Goal: Transaction & Acquisition: Purchase product/service

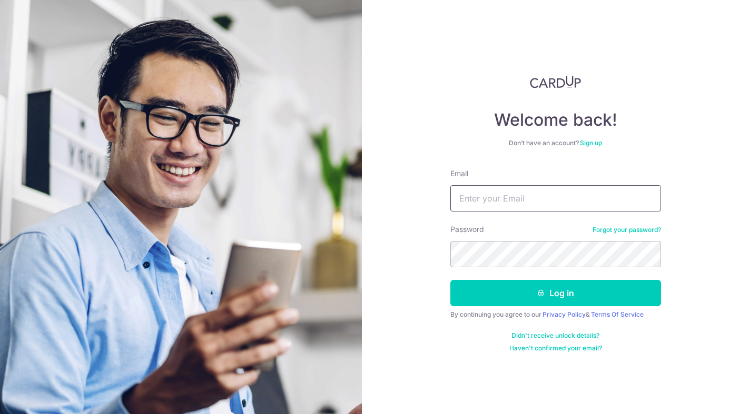
type input "[EMAIL_ADDRESS][DOMAIN_NAME]"
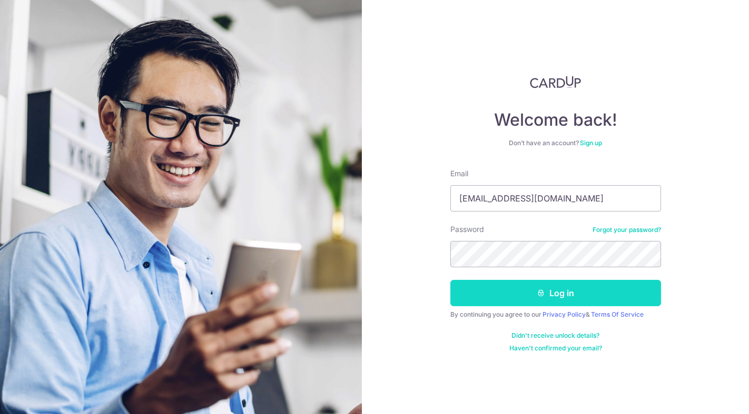
click at [553, 291] on button "Log in" at bounding box center [555, 293] width 211 height 26
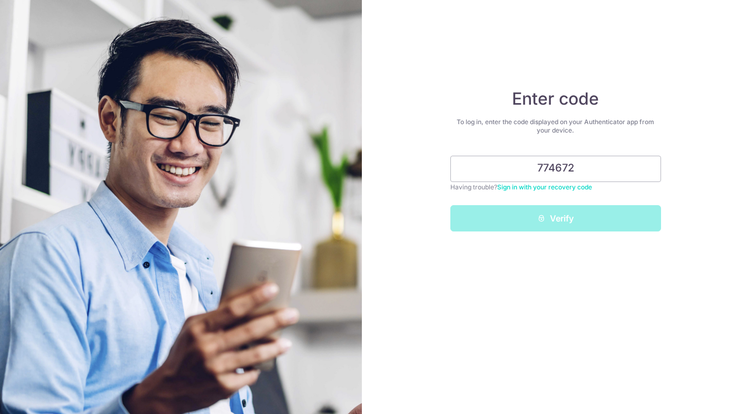
type input "774672"
click at [555, 218] on button "Verify" at bounding box center [555, 218] width 211 height 26
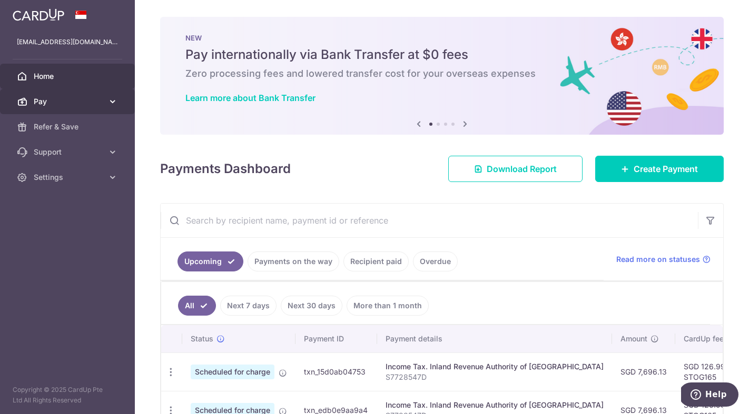
click at [76, 96] on span "Pay" at bounding box center [68, 101] width 69 height 11
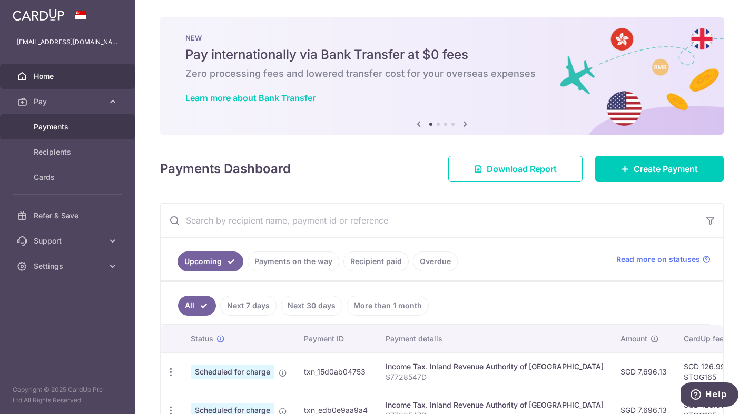
click at [67, 124] on span "Payments" at bounding box center [68, 127] width 69 height 11
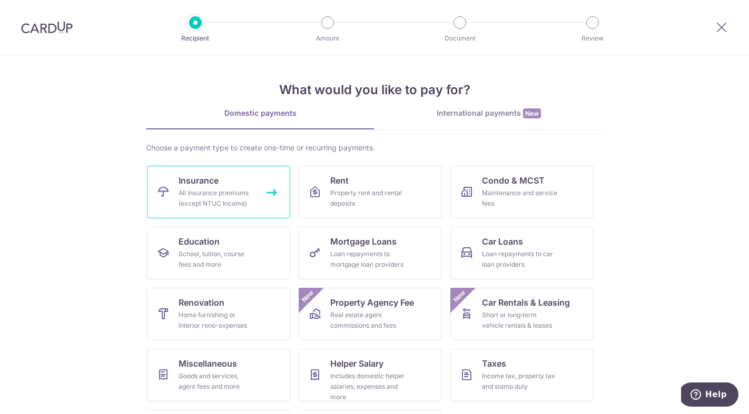
click at [201, 187] on link "Insurance All insurance premiums (except NTUC Income)" at bounding box center [218, 192] width 143 height 53
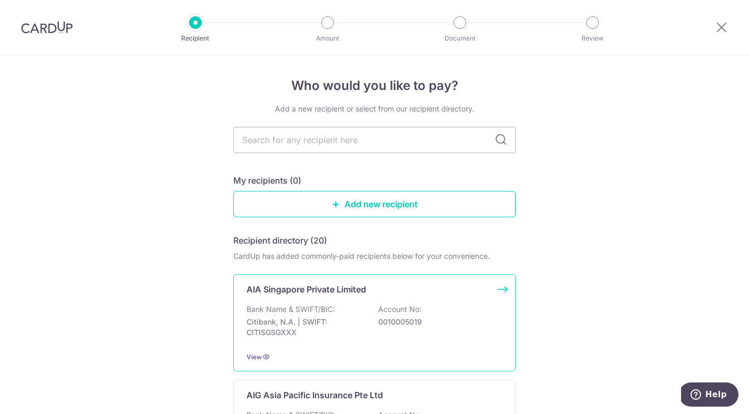
click at [390, 304] on div "AIA Singapore Private Limited Bank Name & SWIFT/BIC: Citibank, N.A. | SWIFT: CI…" at bounding box center [374, 322] width 282 height 97
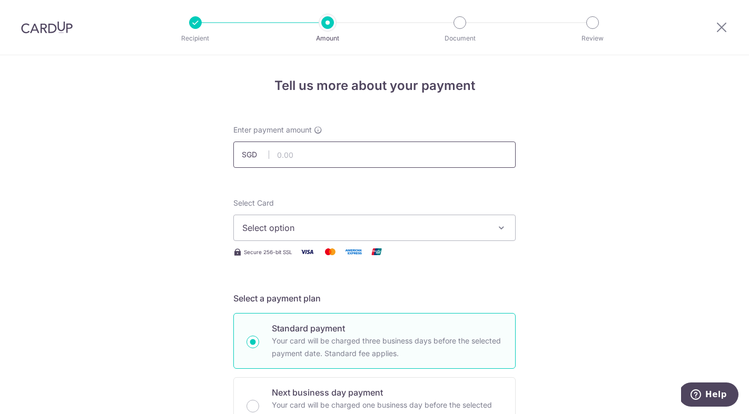
click at [370, 155] on input "text" at bounding box center [374, 155] width 282 height 26
type input "2,406.80"
click at [384, 224] on span "Select option" at bounding box center [364, 228] width 245 height 13
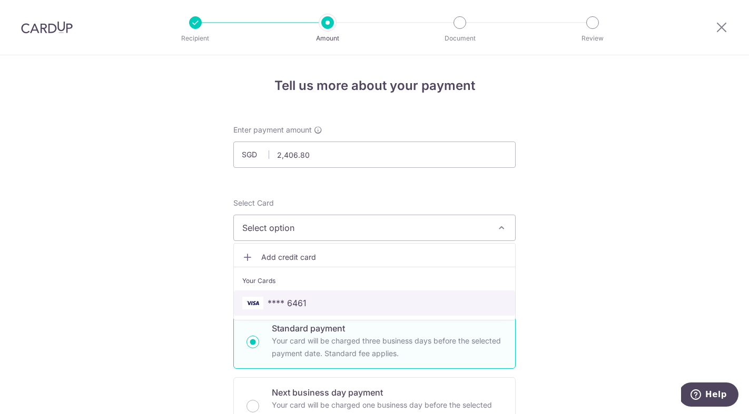
click at [333, 301] on span "**** 6461" at bounding box center [374, 303] width 264 height 13
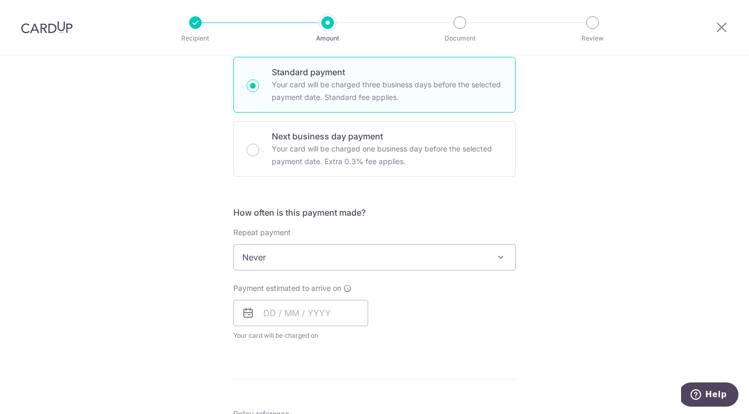
scroll to position [264, 0]
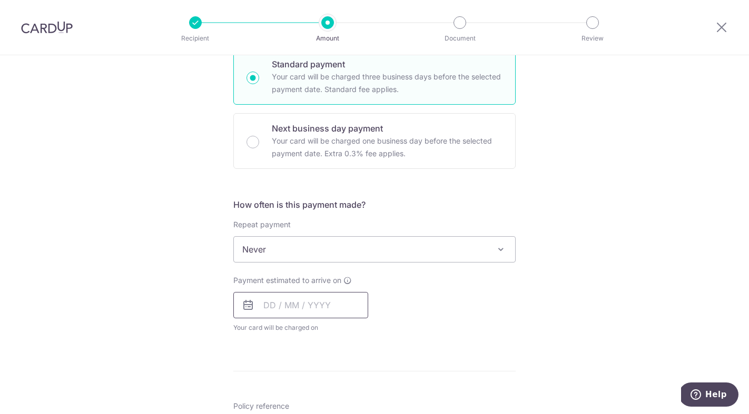
click at [264, 300] on input "text" at bounding box center [300, 305] width 135 height 26
click at [338, 380] on link "4" at bounding box center [339, 380] width 17 height 17
type input "04/09/2025"
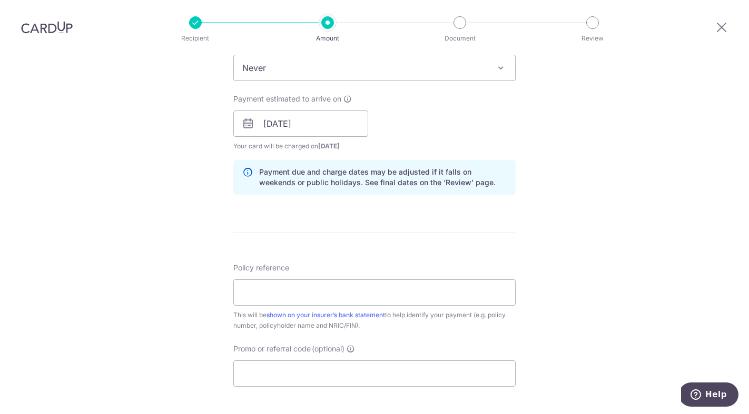
scroll to position [447, 0]
click at [386, 291] on input "Policy reference" at bounding box center [374, 291] width 282 height 26
paste input "L544605178"
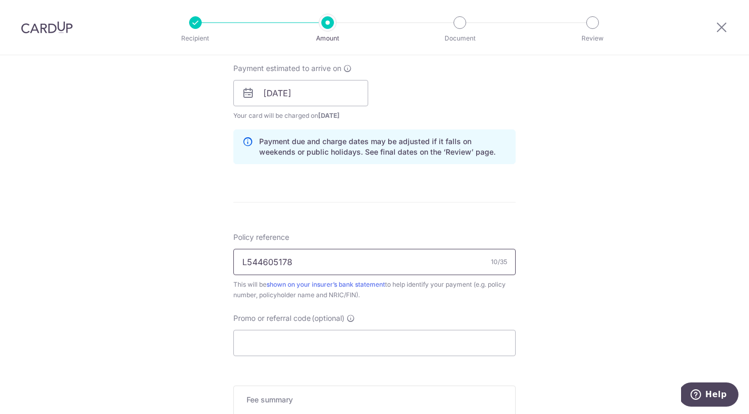
scroll to position [483, 0]
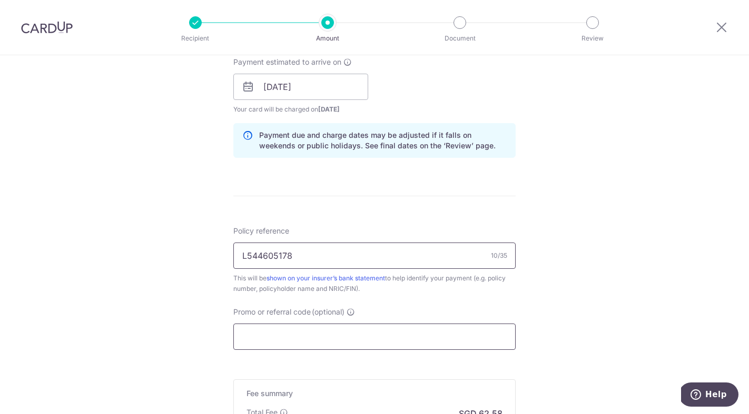
type input "L544605178"
click at [335, 337] on input "Promo or referral code (optional)" at bounding box center [374, 337] width 282 height 26
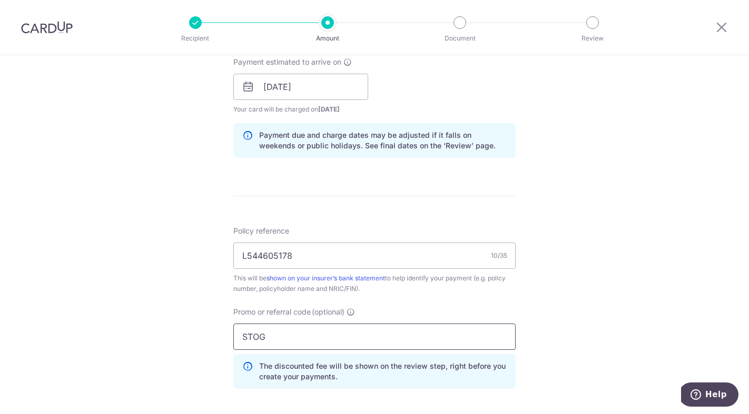
type input "STOG165"
click at [602, 286] on div "Tell us more about your payment Enter payment amount SGD 2,406.80 2406.80 Selec…" at bounding box center [374, 94] width 749 height 1043
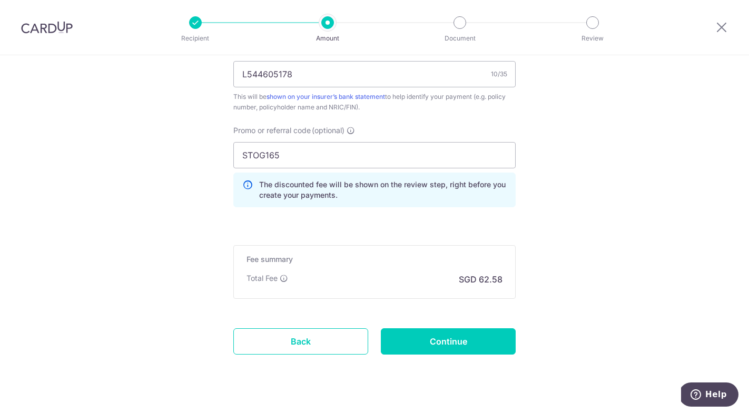
scroll to position [665, 0]
click at [449, 344] on input "Continue" at bounding box center [448, 341] width 135 height 26
type input "Create Schedule"
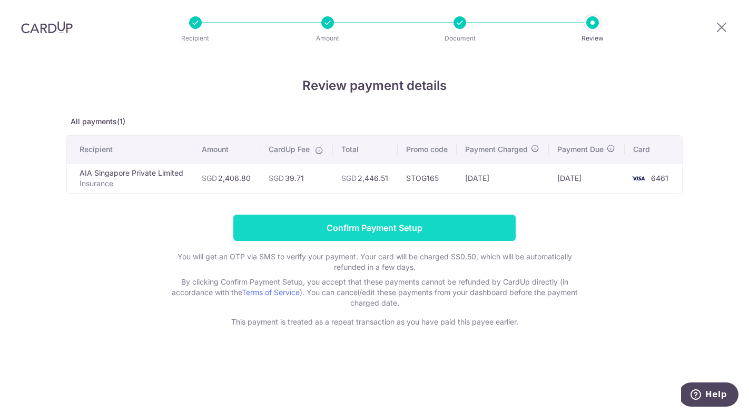
click at [373, 228] on input "Confirm Payment Setup" at bounding box center [374, 228] width 282 height 26
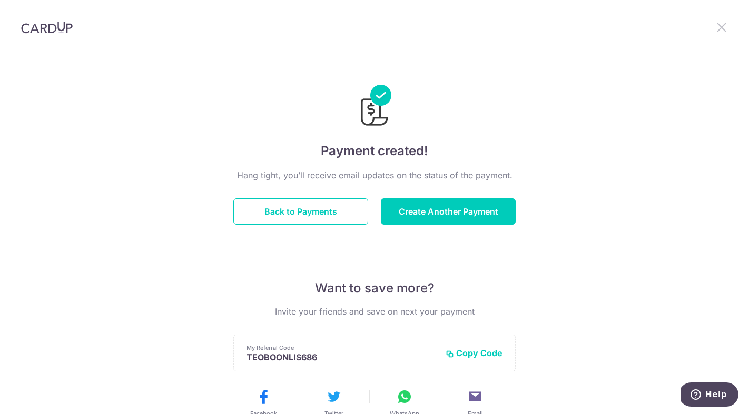
click at [721, 24] on icon at bounding box center [721, 27] width 13 height 13
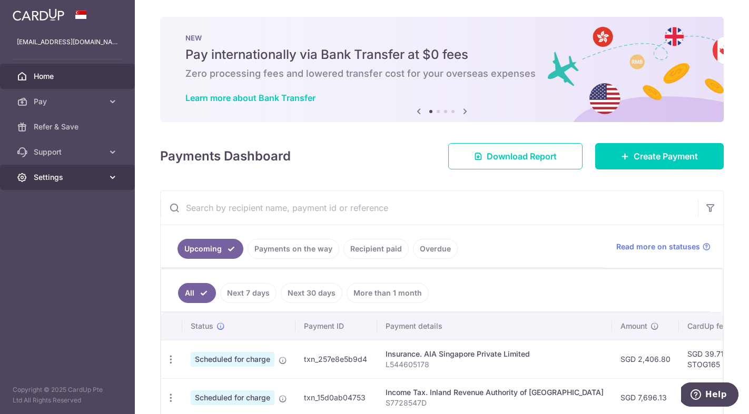
click at [98, 176] on span "Settings" at bounding box center [68, 177] width 69 height 11
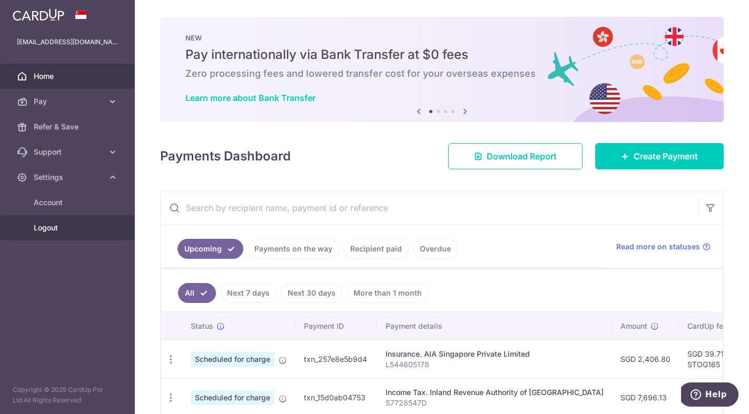
click at [48, 228] on span "Logout" at bounding box center [68, 228] width 69 height 11
